Goal: Navigation & Orientation: Find specific page/section

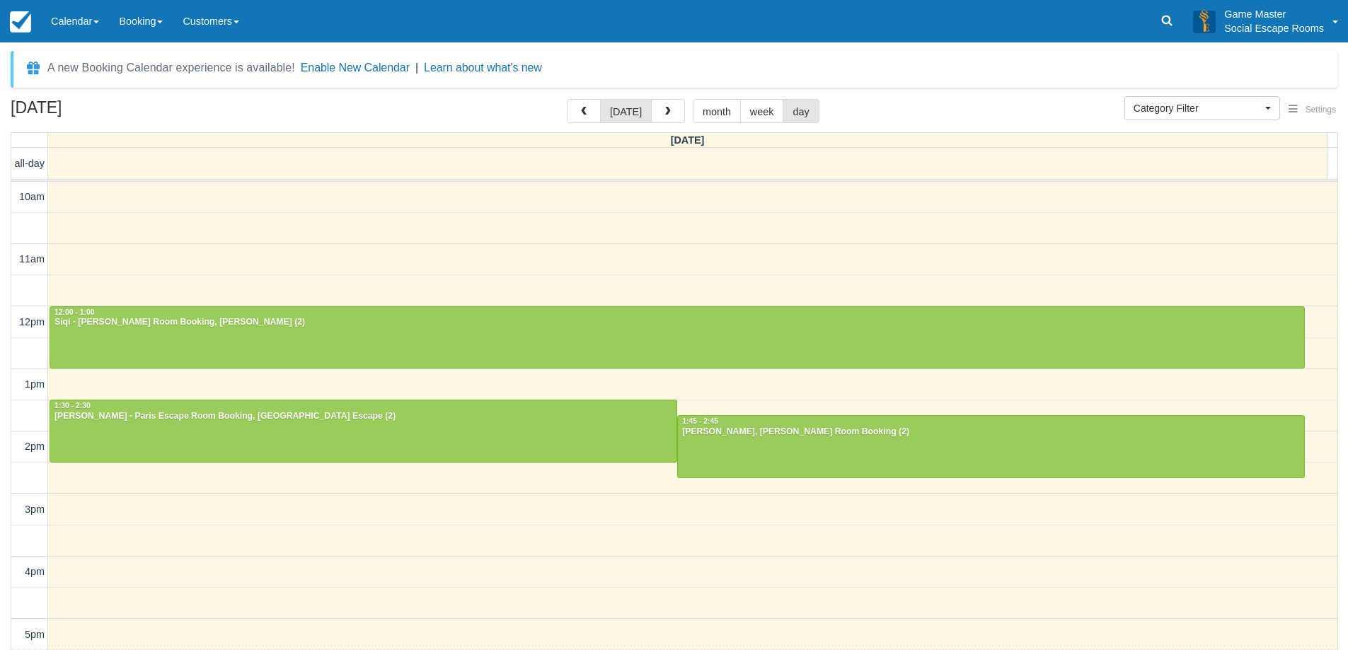
select select
click at [79, 23] on link "Calendar" at bounding box center [75, 21] width 68 height 42
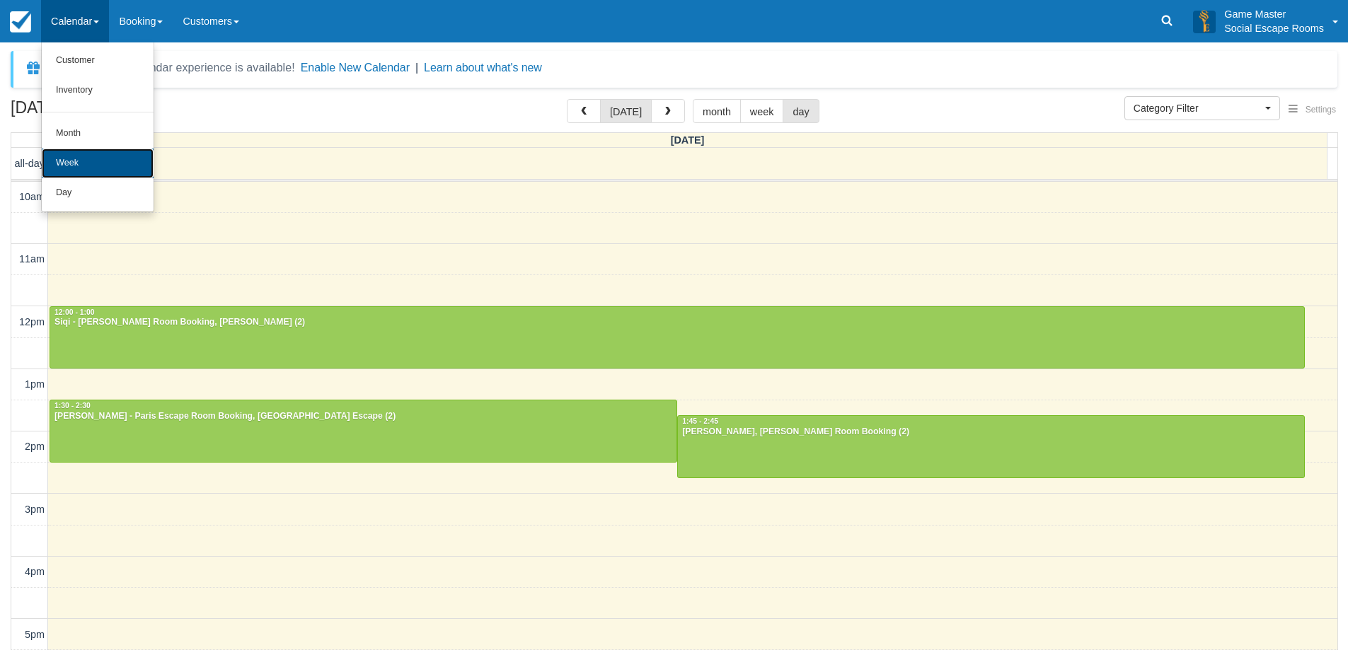
click at [100, 176] on link "Week" at bounding box center [98, 164] width 112 height 30
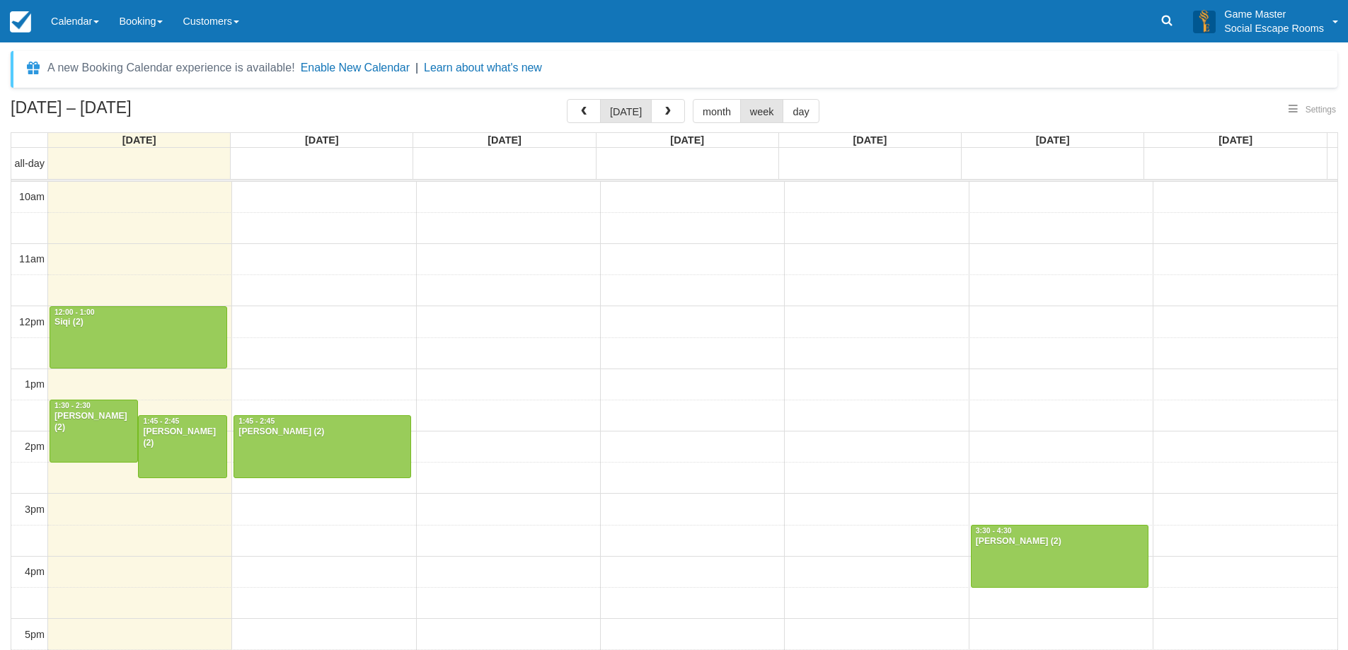
select select
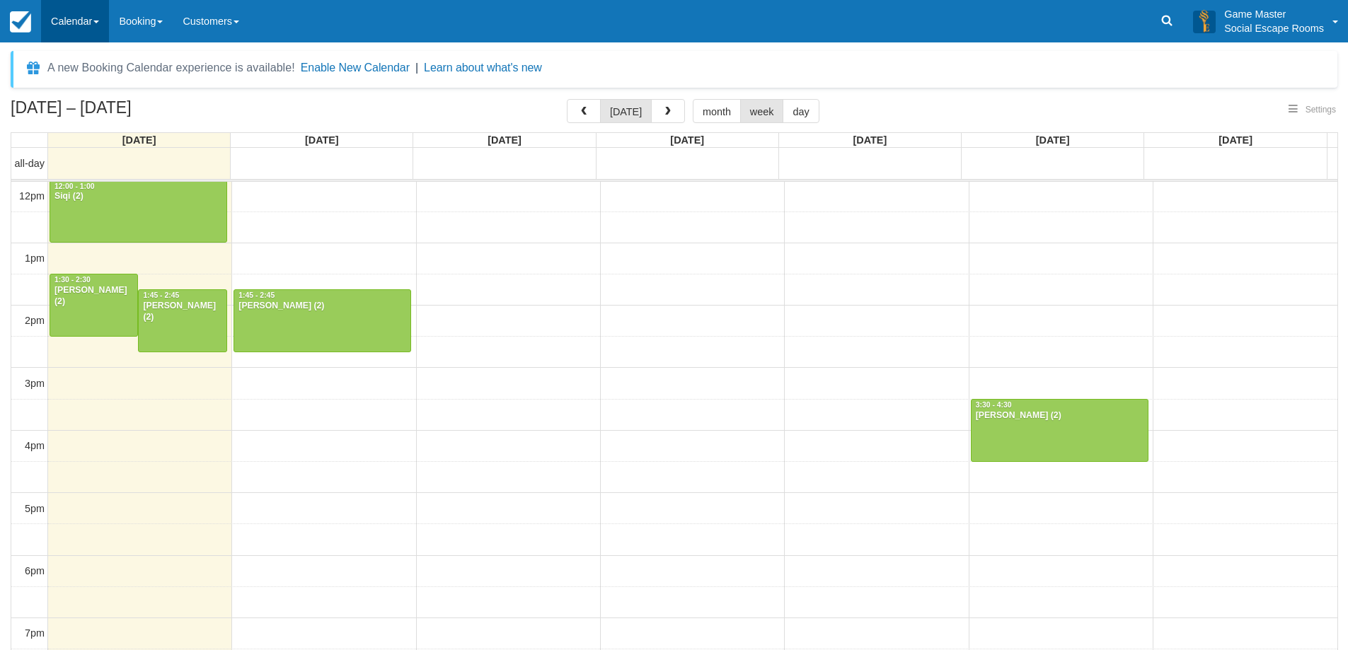
click at [89, 17] on link "Calendar" at bounding box center [75, 21] width 68 height 42
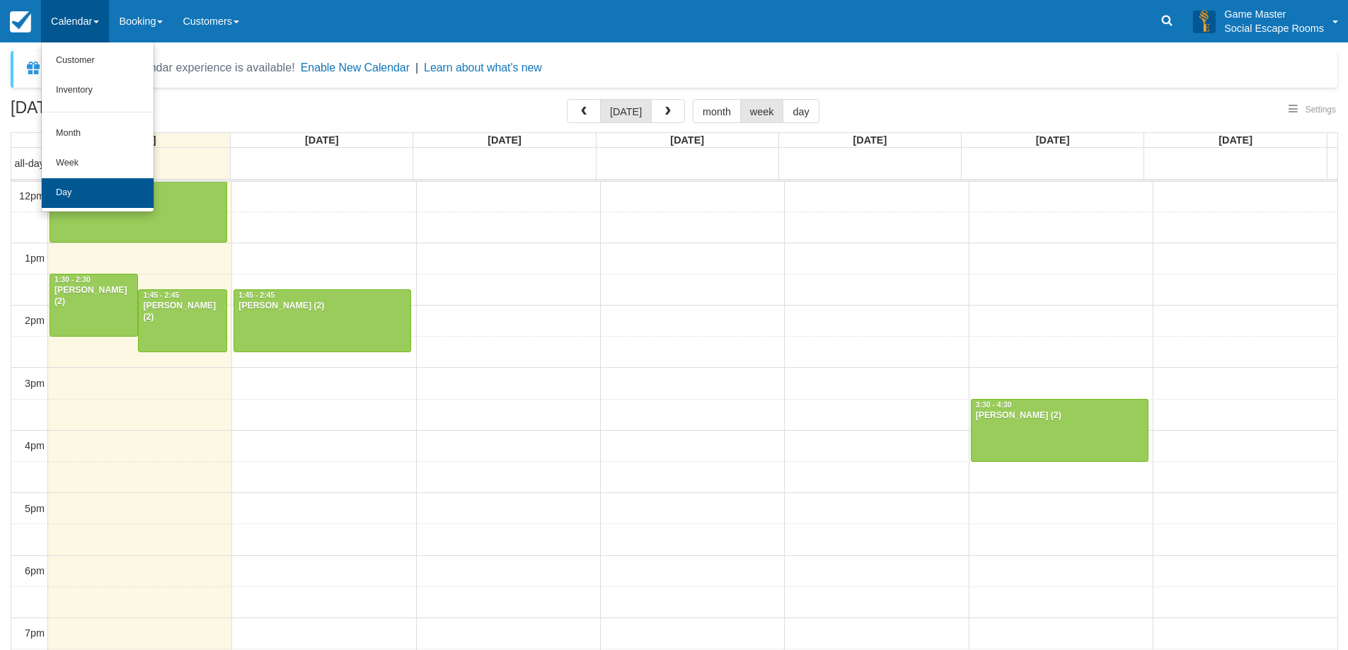
select select
click at [88, 192] on link "Day" at bounding box center [98, 193] width 112 height 30
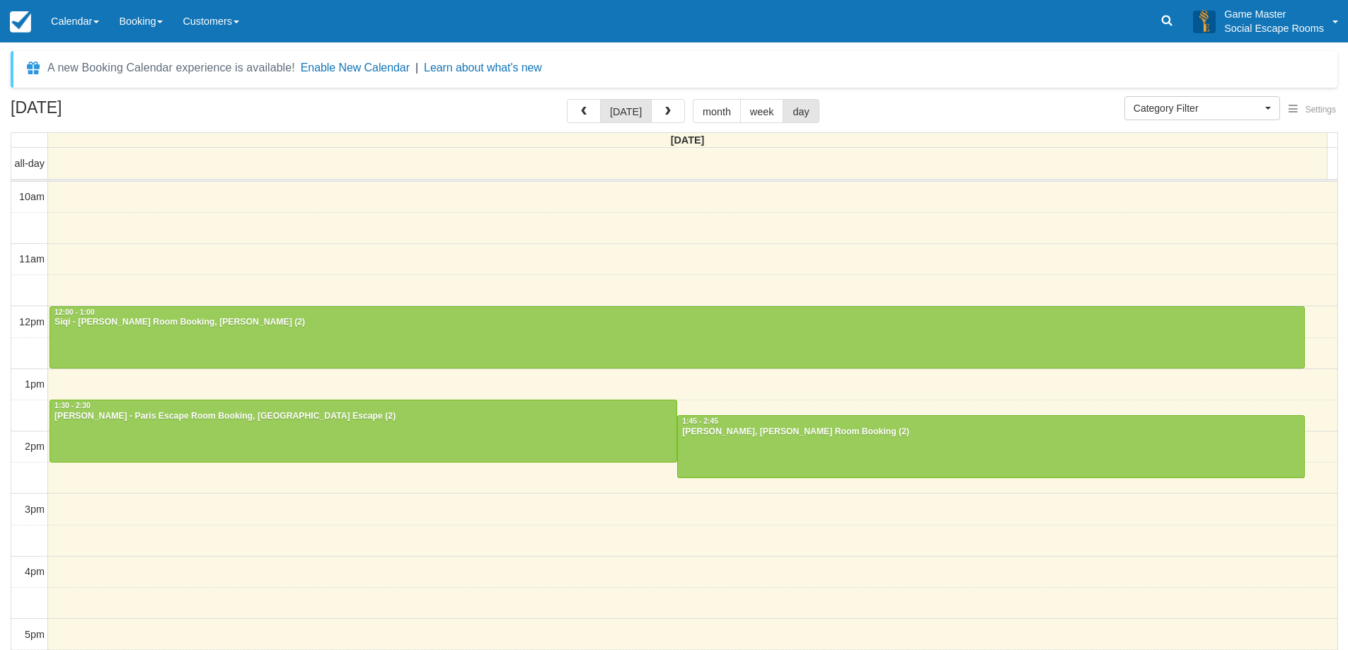
select select
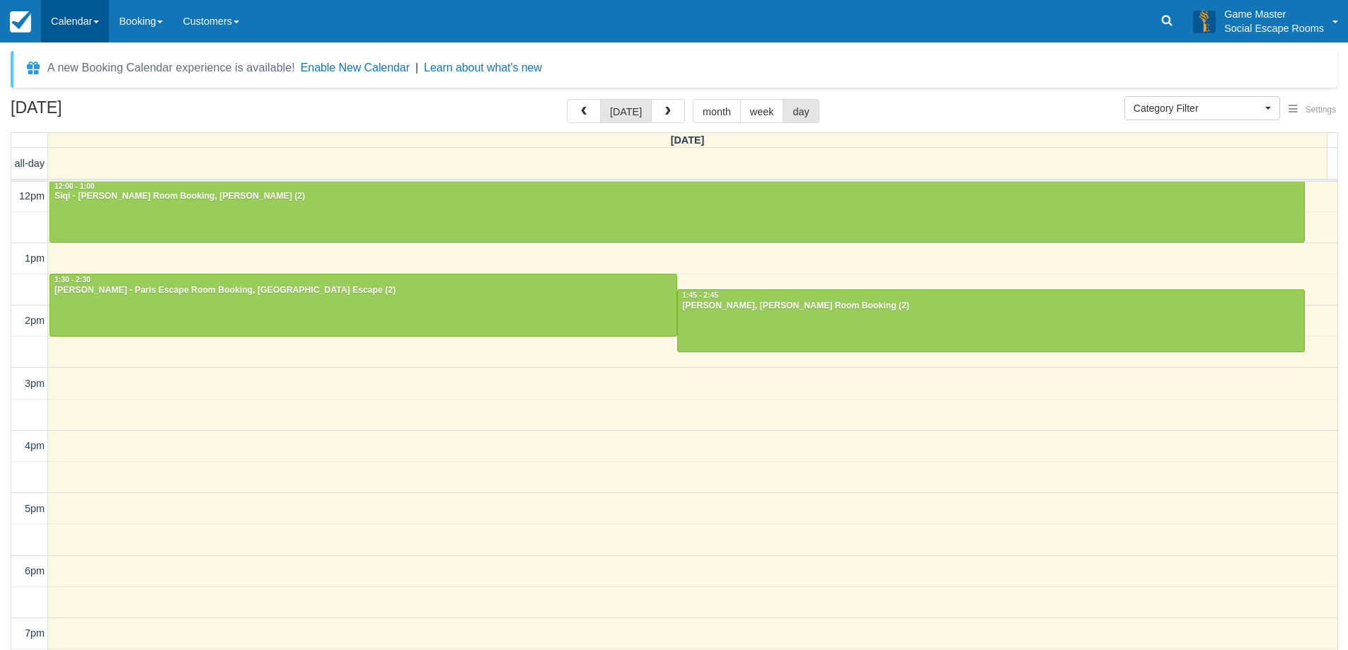
click at [74, 14] on link "Calendar" at bounding box center [75, 21] width 68 height 42
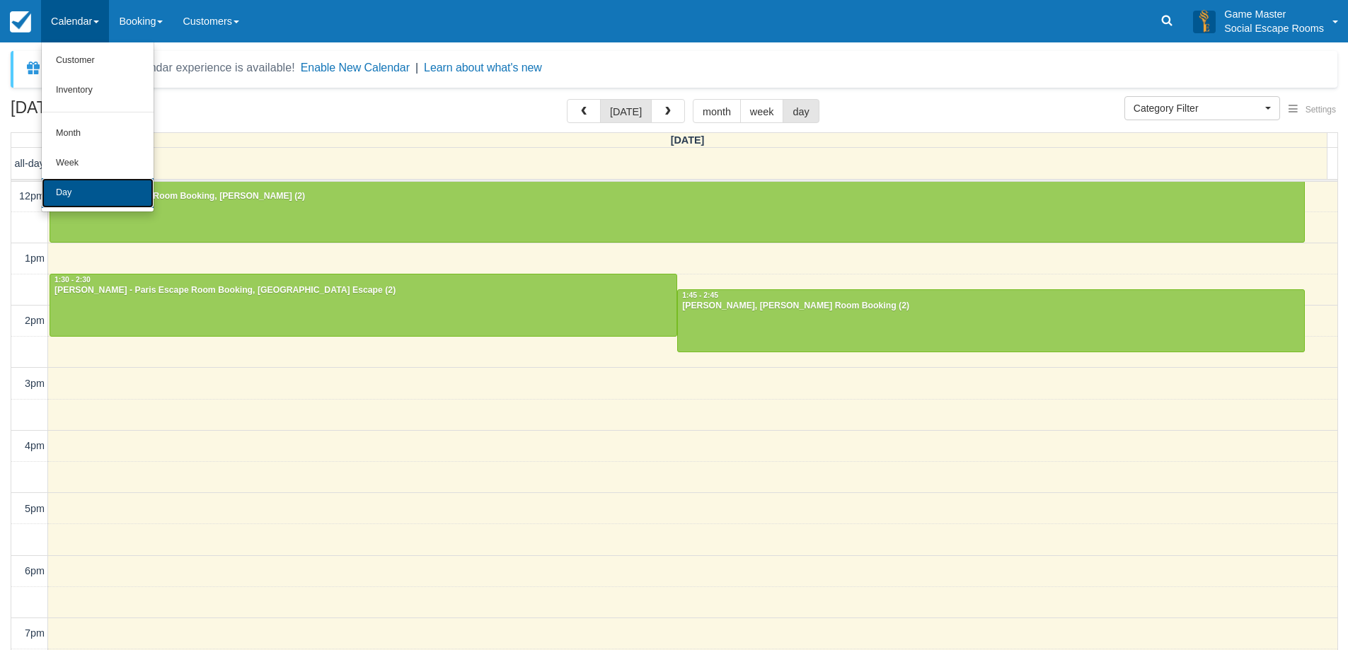
click at [73, 192] on link "Day" at bounding box center [98, 193] width 112 height 30
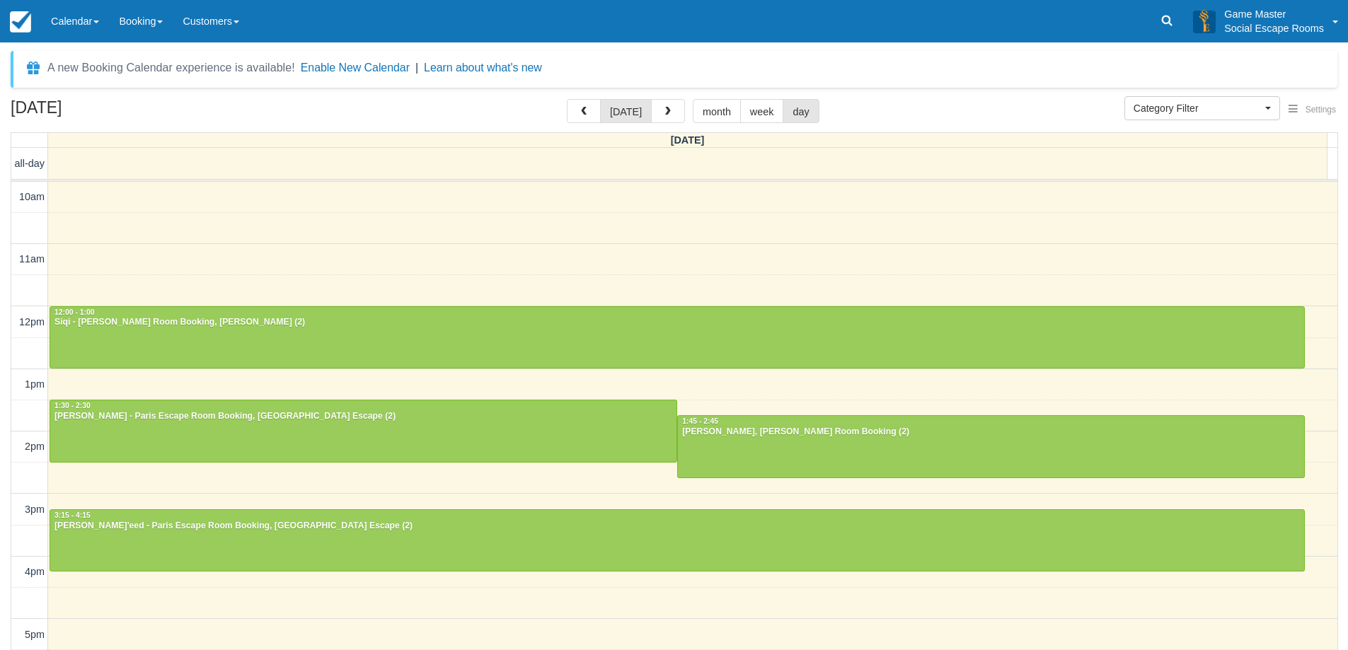
select select
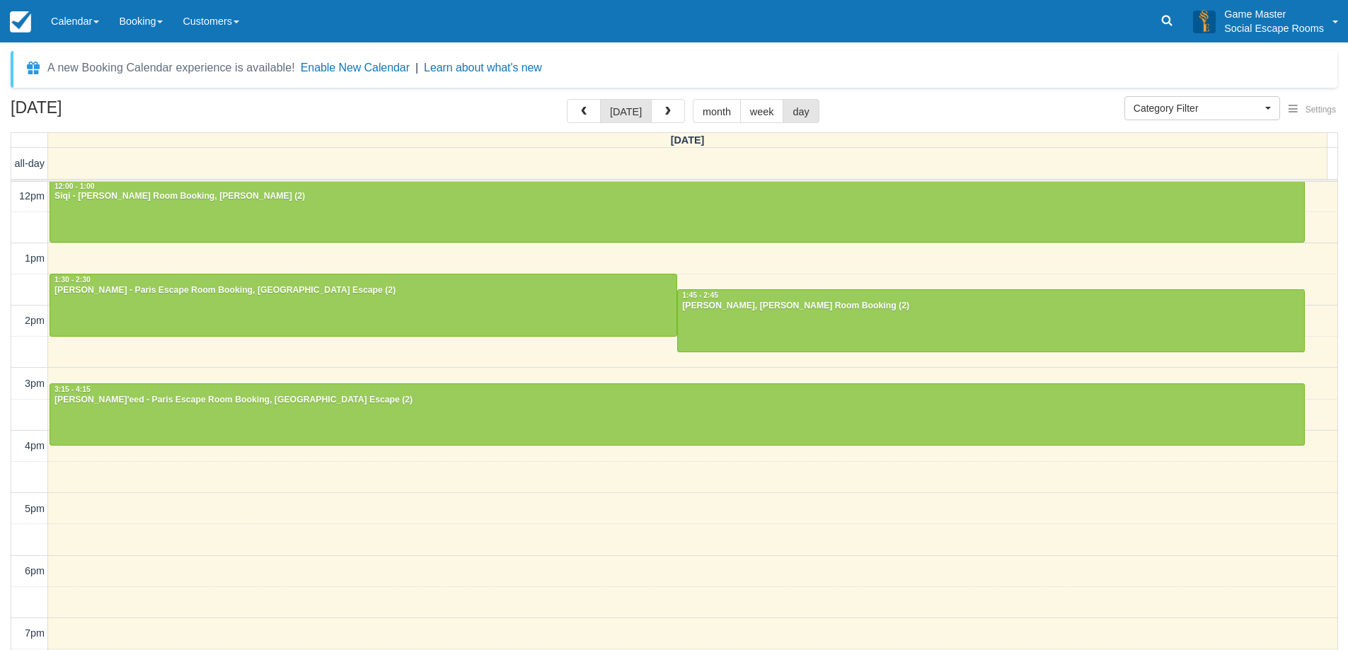
scroll to position [55, 0]
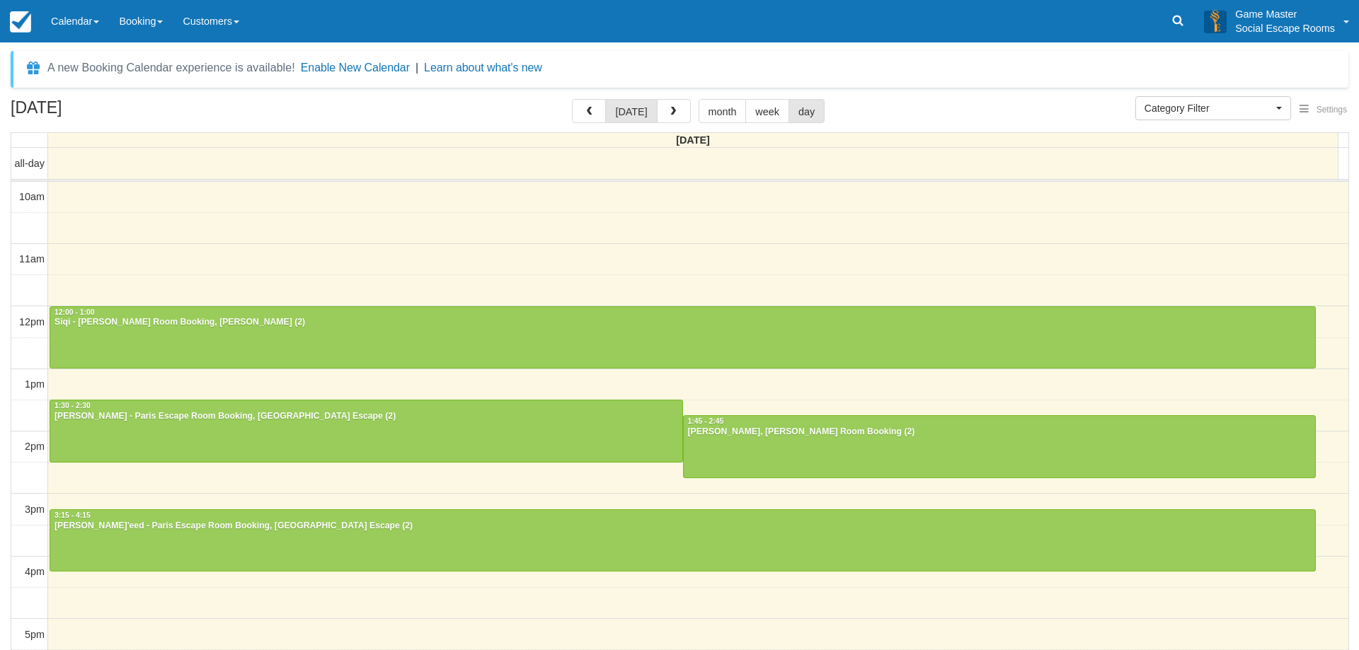
select select
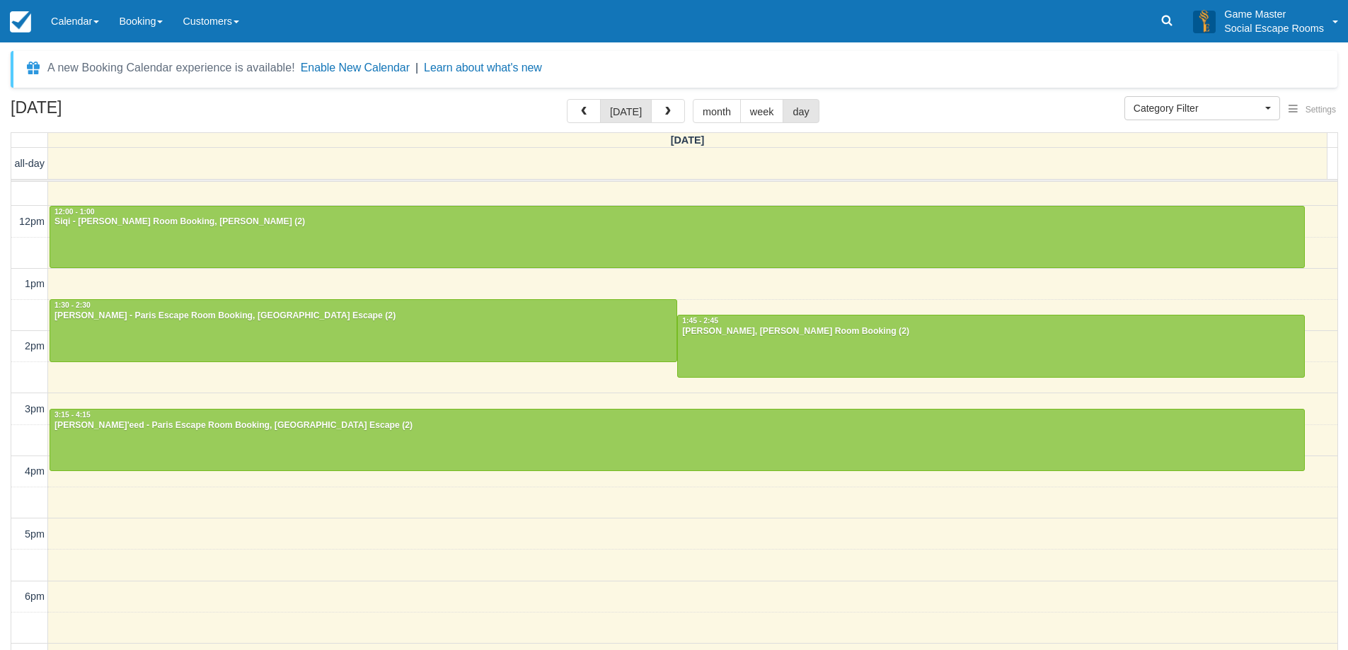
scroll to position [126, 0]
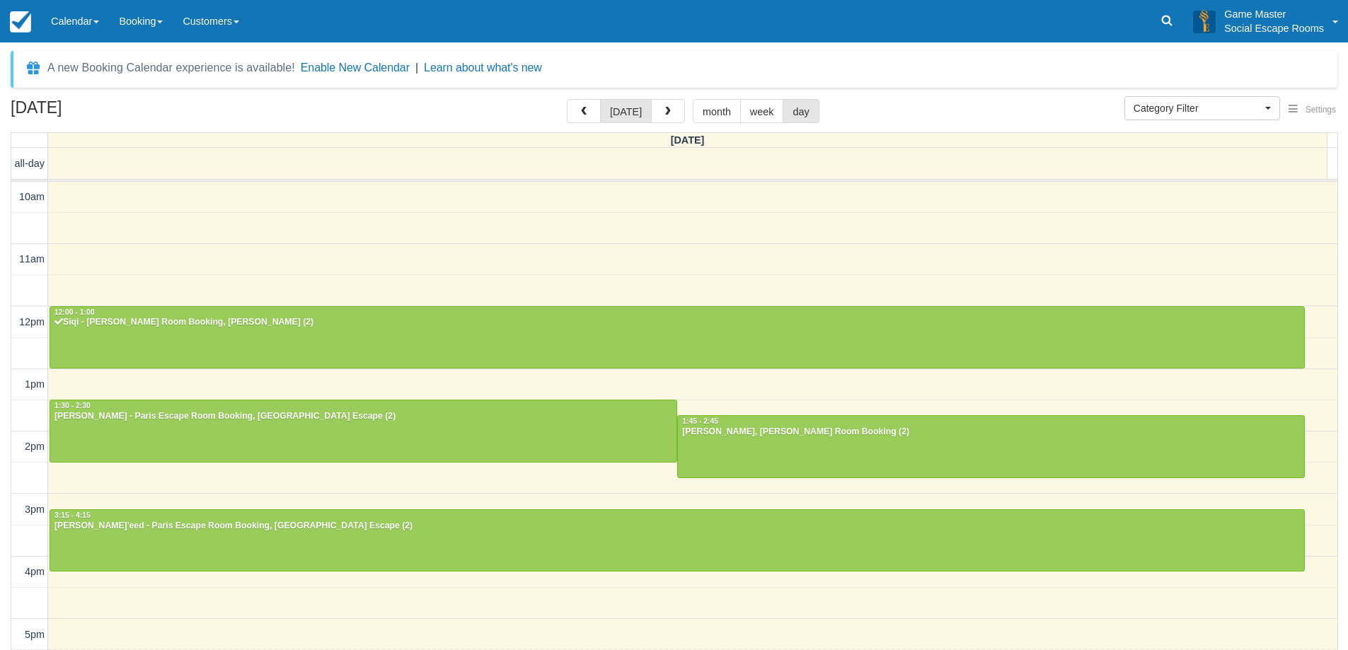
select select
